Goal: Task Accomplishment & Management: Use online tool/utility

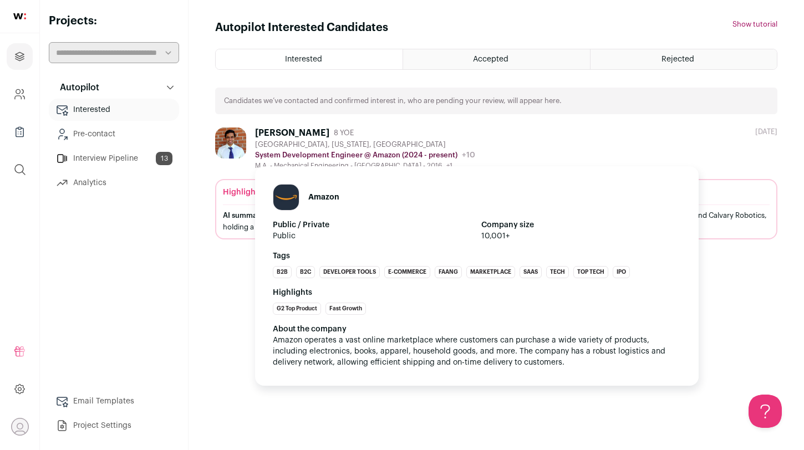
click at [328, 152] on p "System Development Engineer @ Amazon (2024 - present)" at bounding box center [356, 155] width 202 height 9
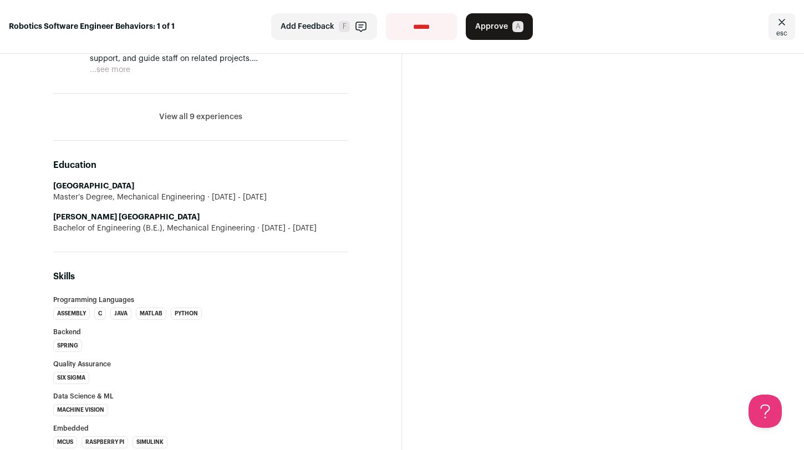
scroll to position [898, 0]
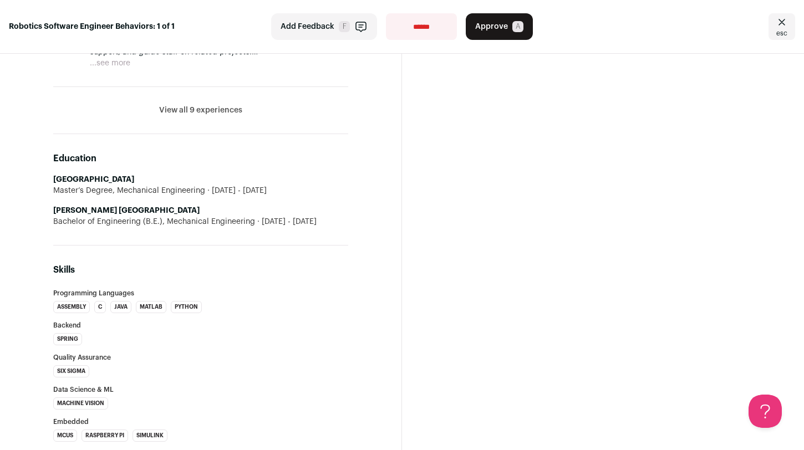
click at [145, 215] on strong "Savitribai Phule Pune University" at bounding box center [126, 211] width 146 height 8
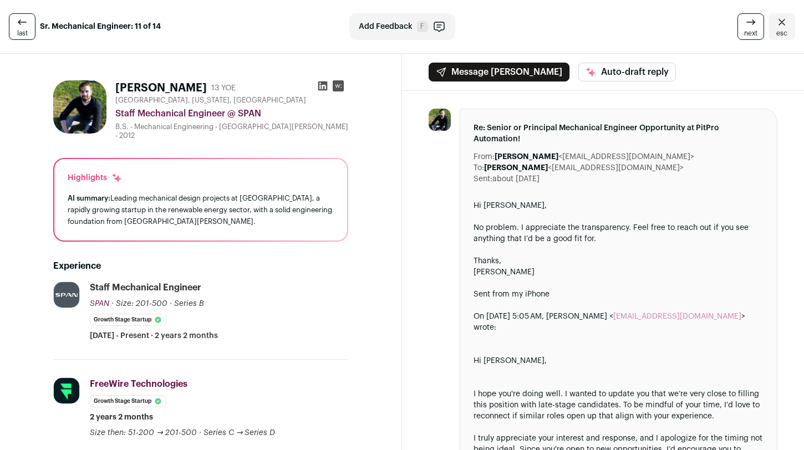
click at [776, 28] on icon "Close" at bounding box center [782, 22] width 13 height 13
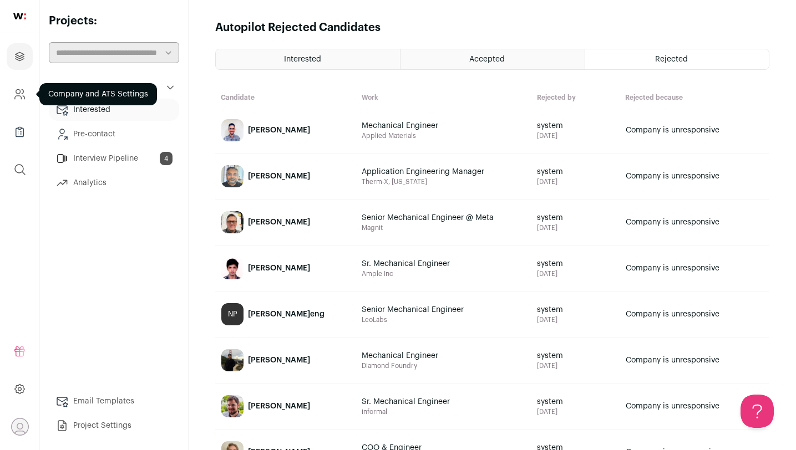
click at [20, 96] on icon "Company and ATS Settings" at bounding box center [18, 97] width 7 height 3
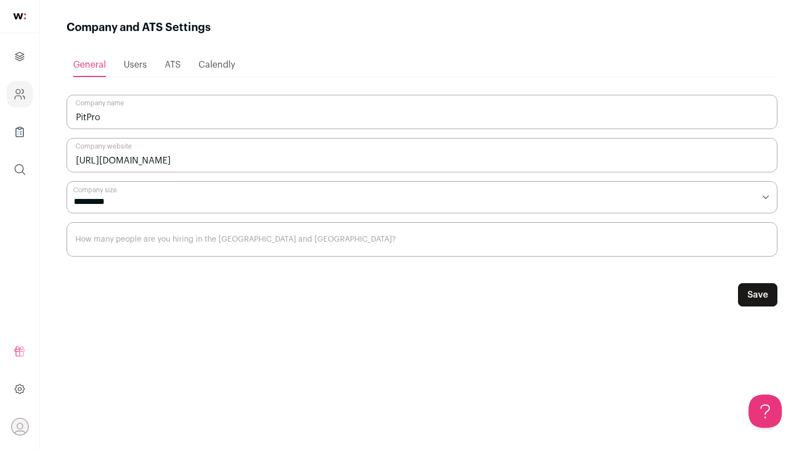
click at [19, 129] on icon "Company Lists" at bounding box center [19, 131] width 13 height 13
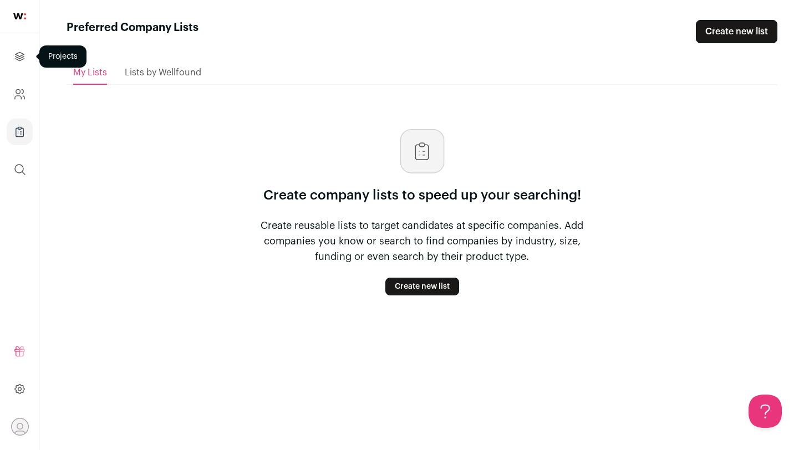
click at [31, 62] on link "Projects" at bounding box center [20, 56] width 26 height 27
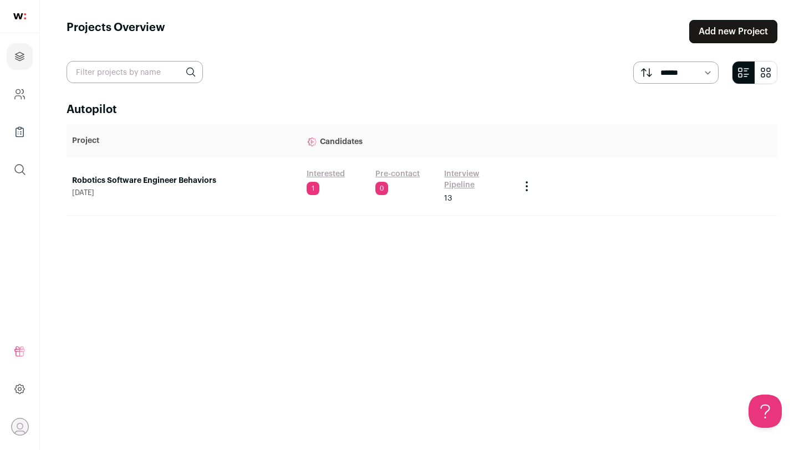
click at [126, 189] on span "[DATE]" at bounding box center [184, 193] width 224 height 9
click at [130, 185] on link "Robotics Software Engineer Behaviors" at bounding box center [184, 180] width 224 height 11
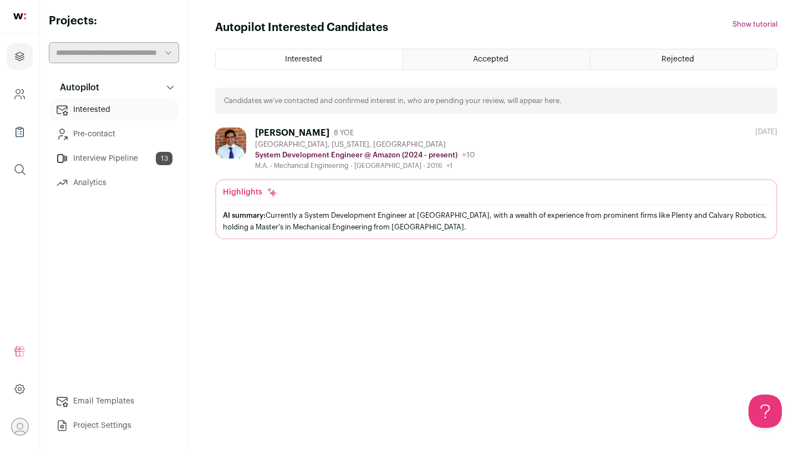
click at [90, 164] on link "Interview Pipeline 13" at bounding box center [114, 159] width 130 height 22
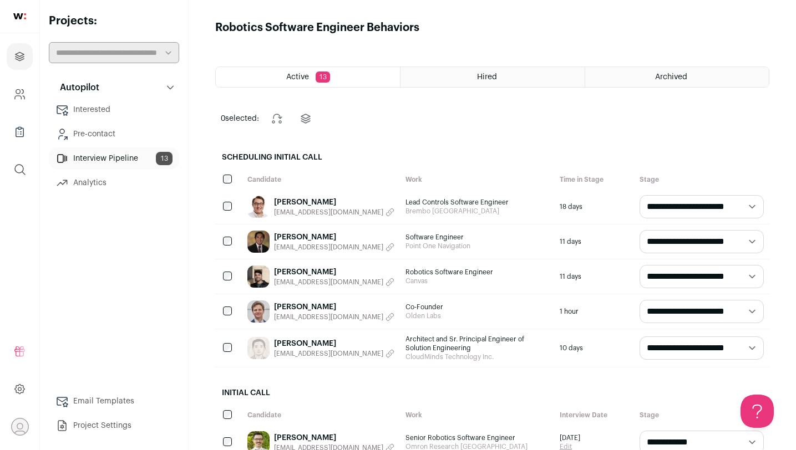
click at [287, 212] on span "[EMAIL_ADDRESS][DOMAIN_NAME]" at bounding box center [328, 212] width 109 height 9
click at [292, 204] on link "[PERSON_NAME]" at bounding box center [305, 202] width 62 height 11
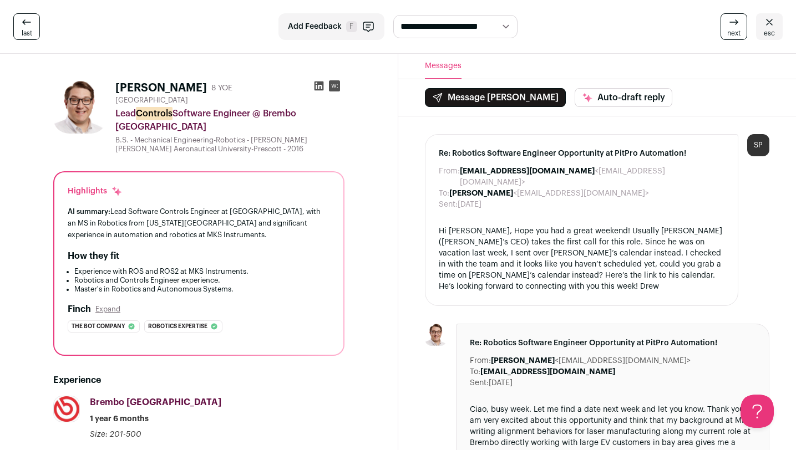
click at [333, 87] on rect at bounding box center [334, 85] width 11 height 11
click at [164, 220] on div "AI summary: Lead Software Controls Engineer at Brembo, with an MS in Robotics f…" at bounding box center [199, 223] width 262 height 35
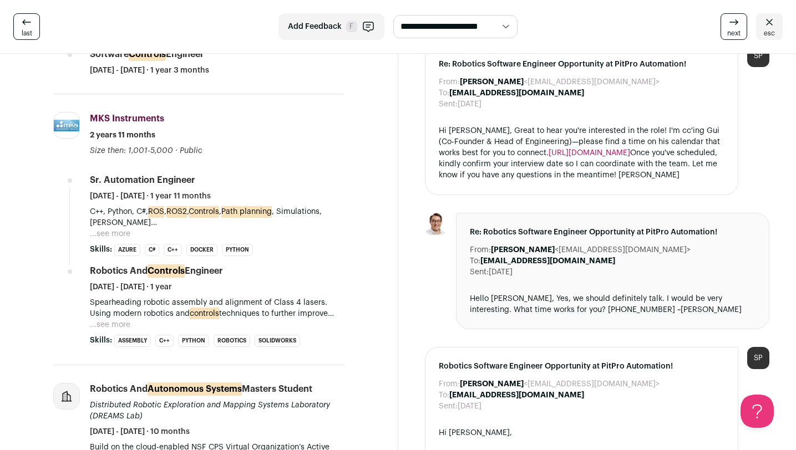
scroll to position [307, 0]
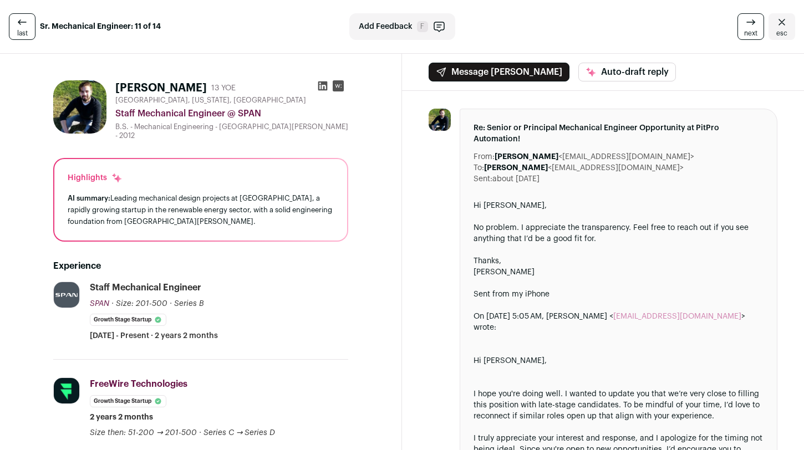
click at [776, 26] on icon "Close" at bounding box center [782, 22] width 13 height 13
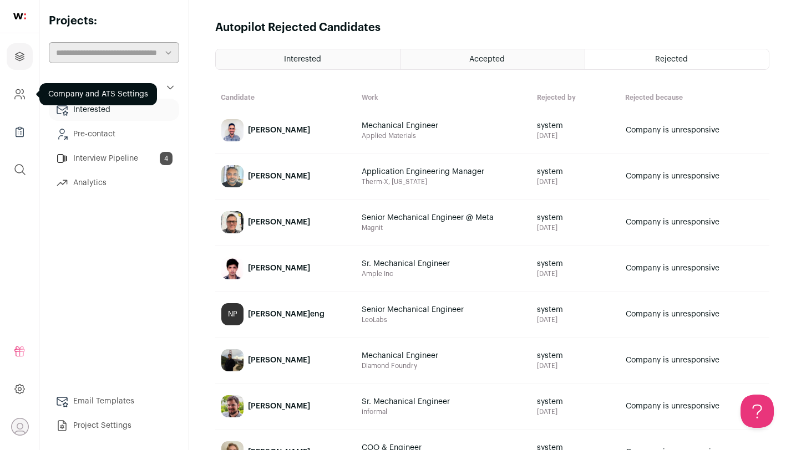
click at [17, 92] on icon "Company and ATS Settings" at bounding box center [19, 94] width 13 height 13
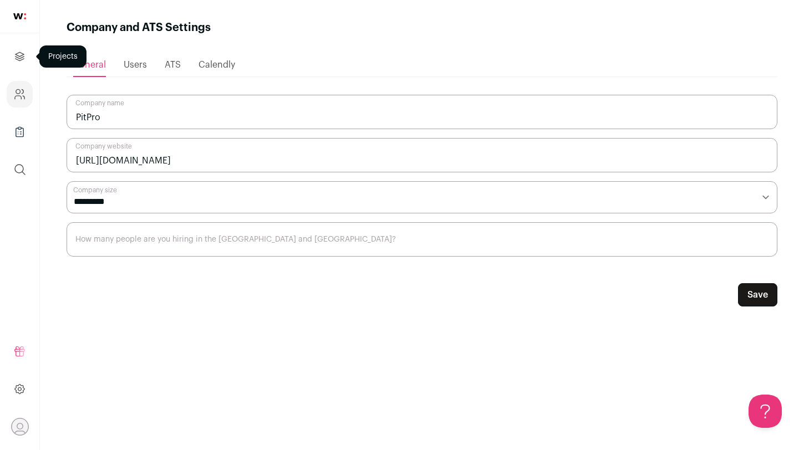
click at [21, 48] on link "Projects" at bounding box center [20, 56] width 26 height 27
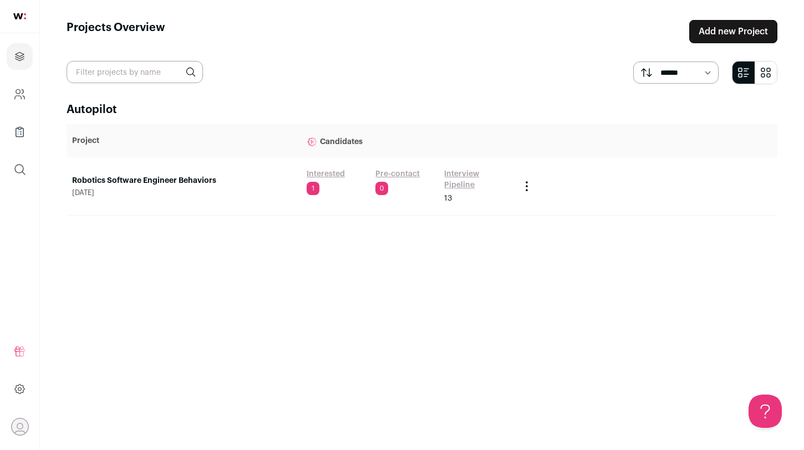
click at [182, 180] on link "Robotics Software Engineer Behaviors" at bounding box center [184, 180] width 224 height 11
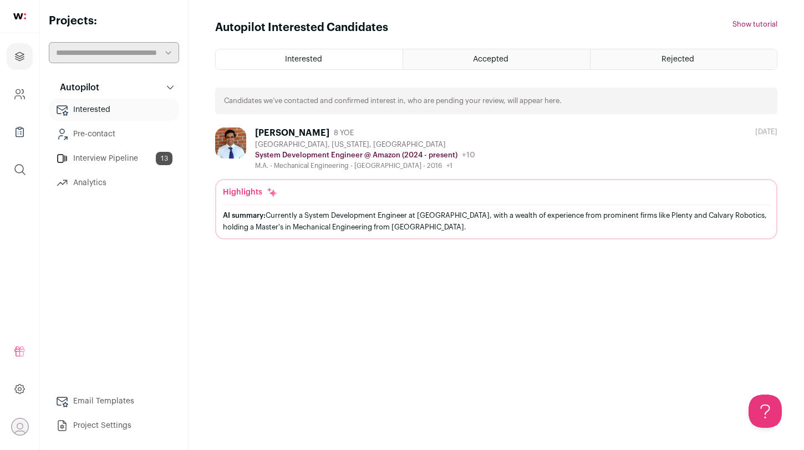
click at [154, 155] on link "Interview Pipeline 13" at bounding box center [114, 159] width 130 height 22
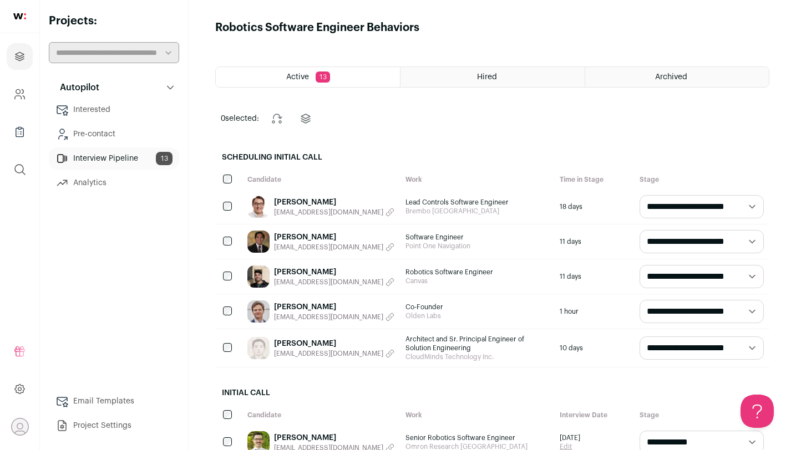
click at [278, 201] on link "[PERSON_NAME]" at bounding box center [334, 202] width 120 height 11
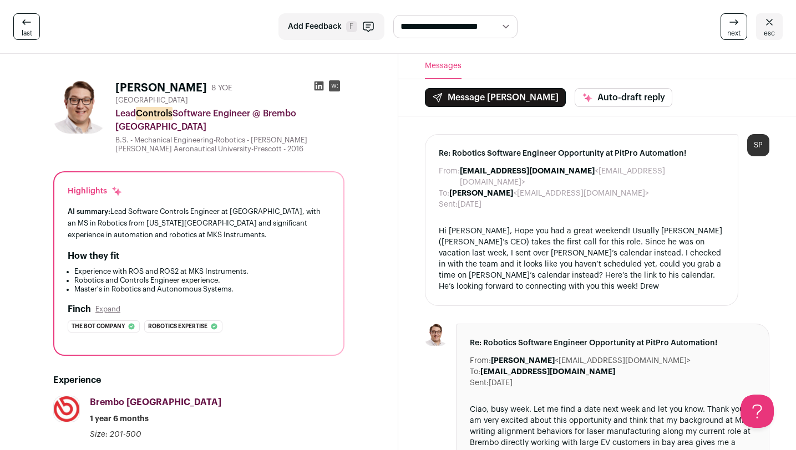
click at [316, 84] on icon at bounding box center [318, 86] width 9 height 9
